Goal: Task Accomplishment & Management: Use online tool/utility

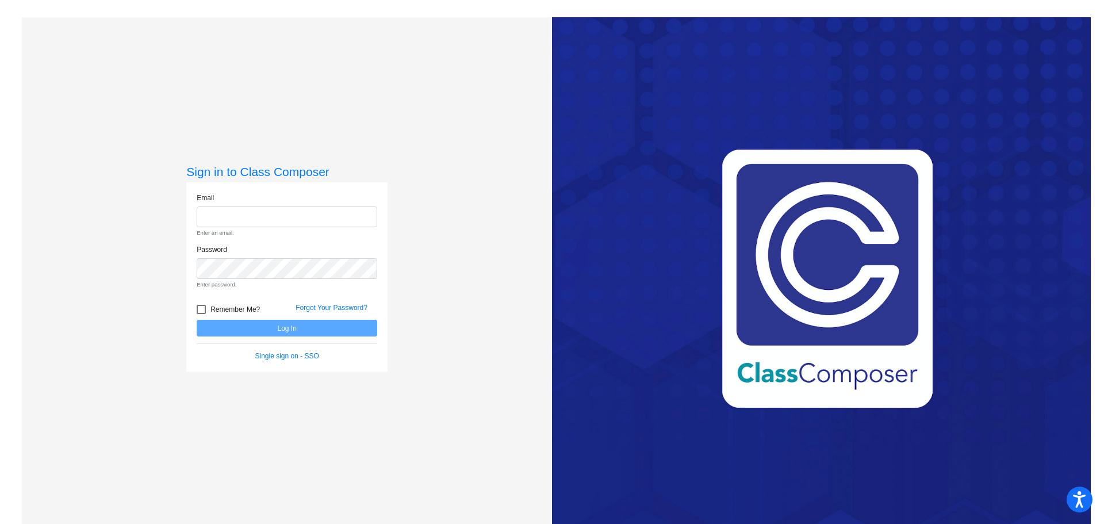
type input "[EMAIL_ADDRESS][DOMAIN_NAME]"
click at [259, 329] on form "Email [EMAIL_ADDRESS][DOMAIN_NAME] Enter an email. Password Enter password. Rem…" at bounding box center [287, 277] width 180 height 169
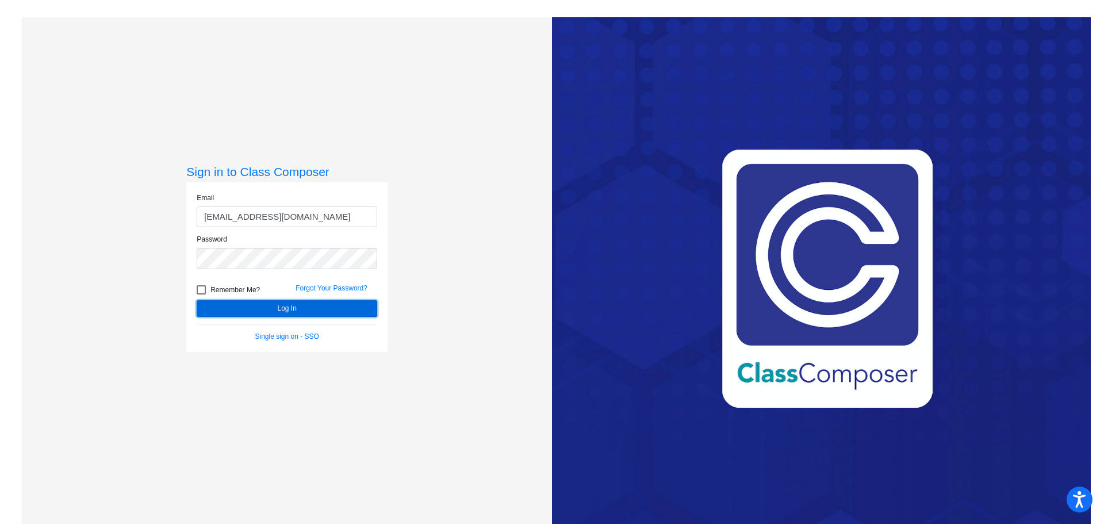
click at [286, 306] on button "Log In" at bounding box center [287, 308] width 180 height 17
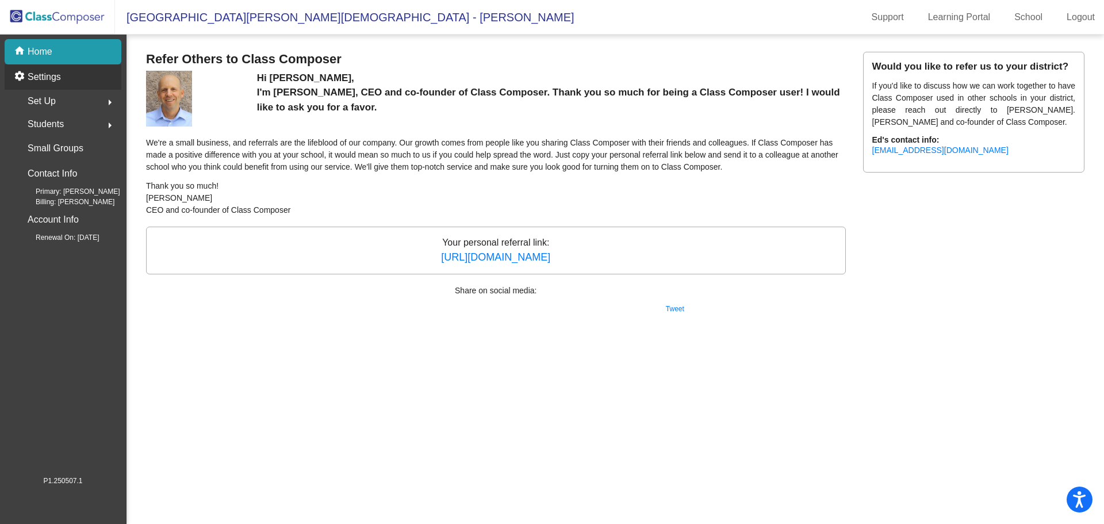
click at [48, 79] on p "Settings" at bounding box center [44, 77] width 33 height 14
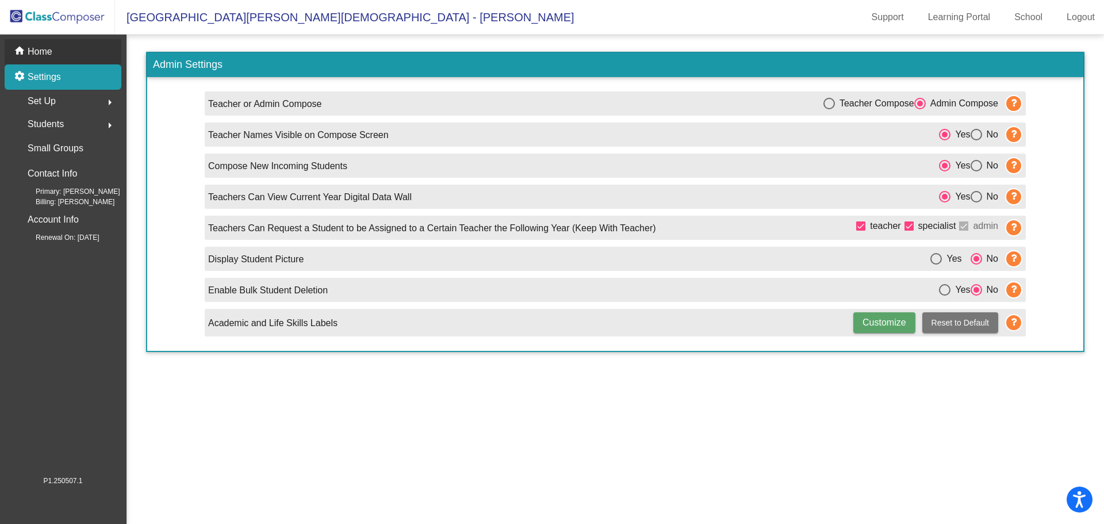
click at [44, 59] on p "Home" at bounding box center [40, 52] width 25 height 14
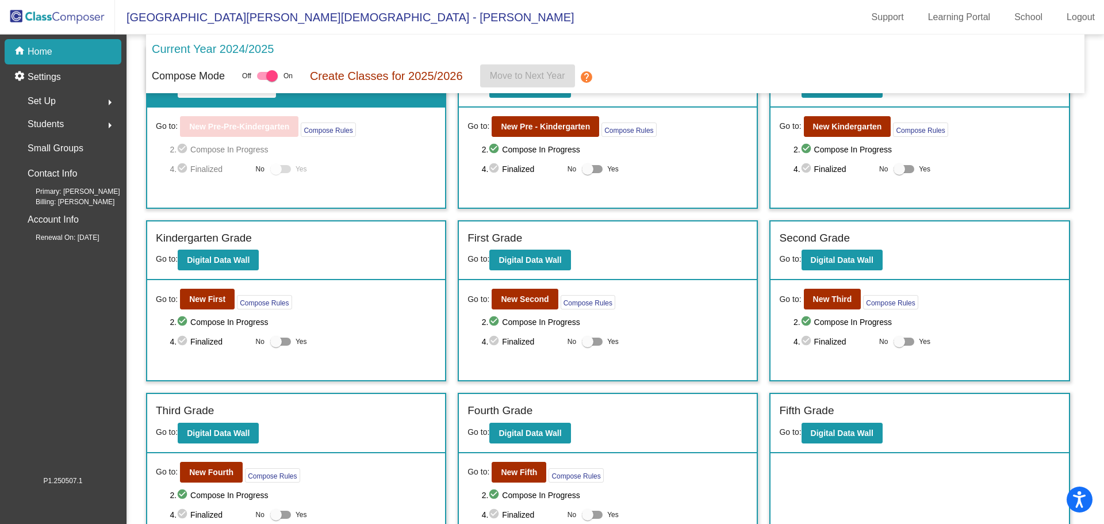
scroll to position [83, 0]
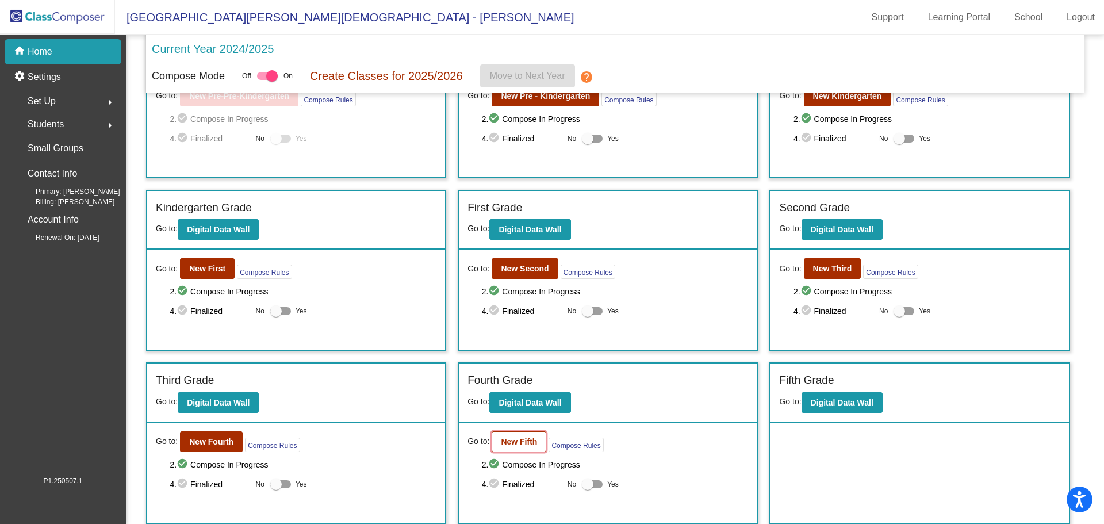
click at [518, 440] on b "New Fifth" at bounding box center [519, 441] width 36 height 9
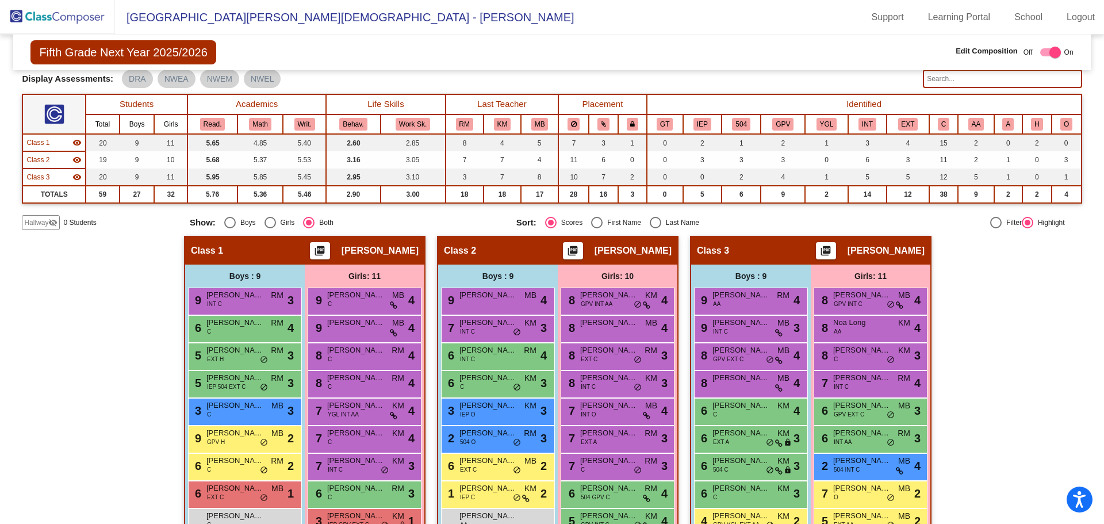
scroll to position [154, 0]
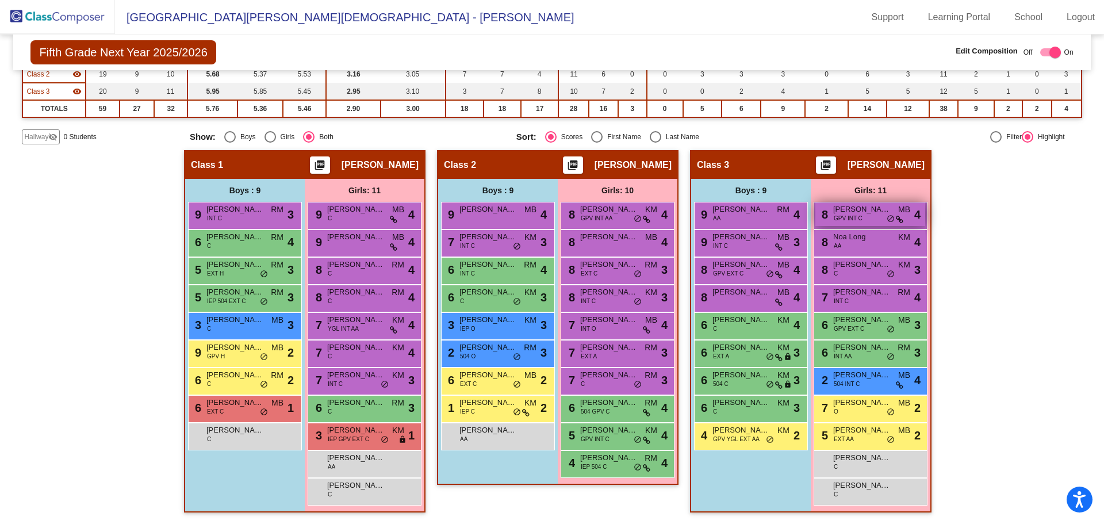
click at [856, 209] on span "[PERSON_NAME]" at bounding box center [861, 208] width 57 height 11
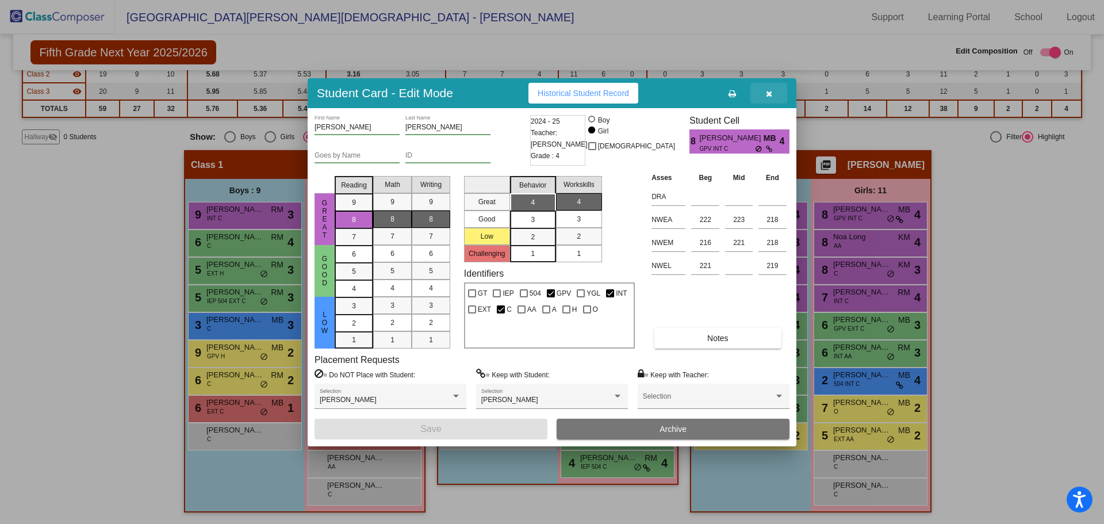
click at [766, 93] on icon "button" at bounding box center [769, 94] width 6 height 8
